Goal: Task Accomplishment & Management: Complete application form

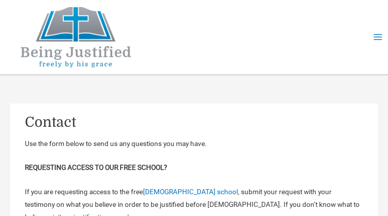
type input "**********"
type input "********"
type input "**********"
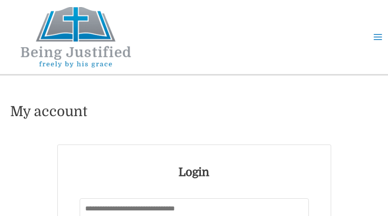
type input "**********"
